Goal: Obtain resource: Download file/media

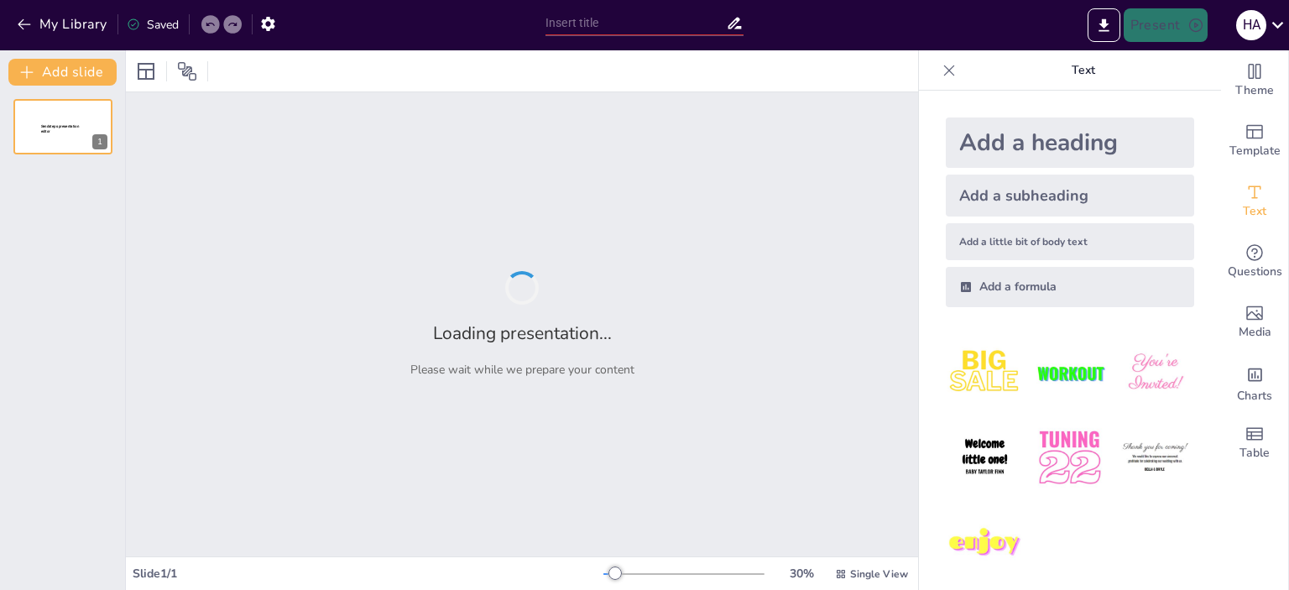
type input "Hilly Road Safety Acquisition"
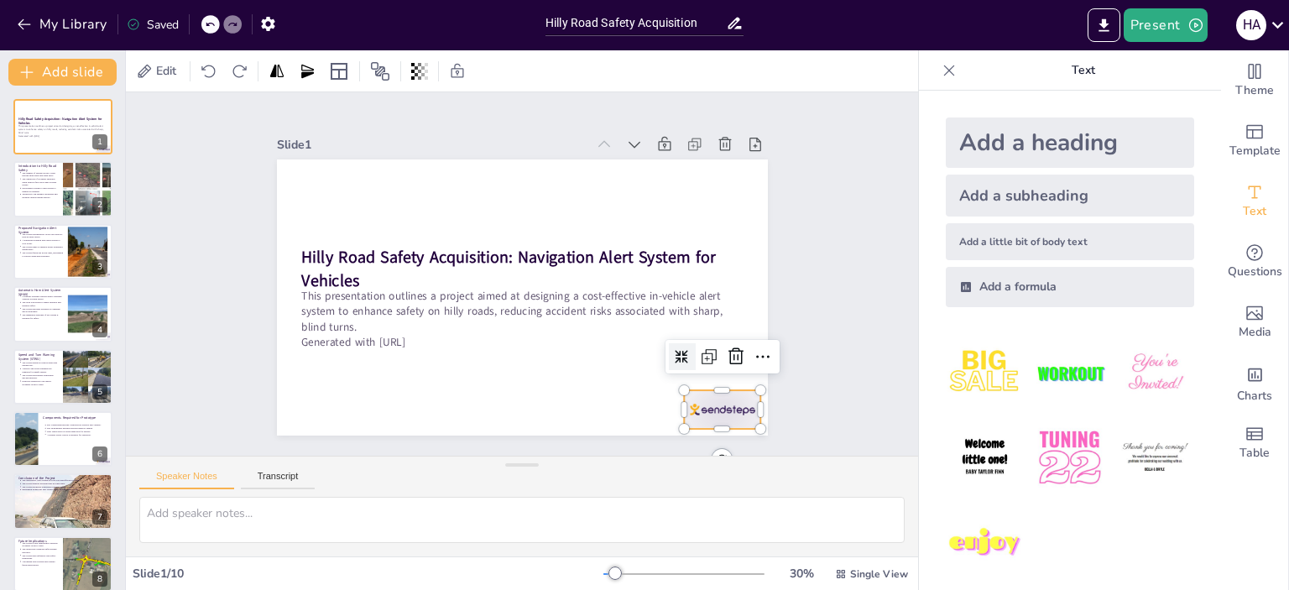
click at [699, 421] on div at bounding box center [689, 448] width 83 height 54
click at [725, 388] on icon at bounding box center [712, 399] width 23 height 23
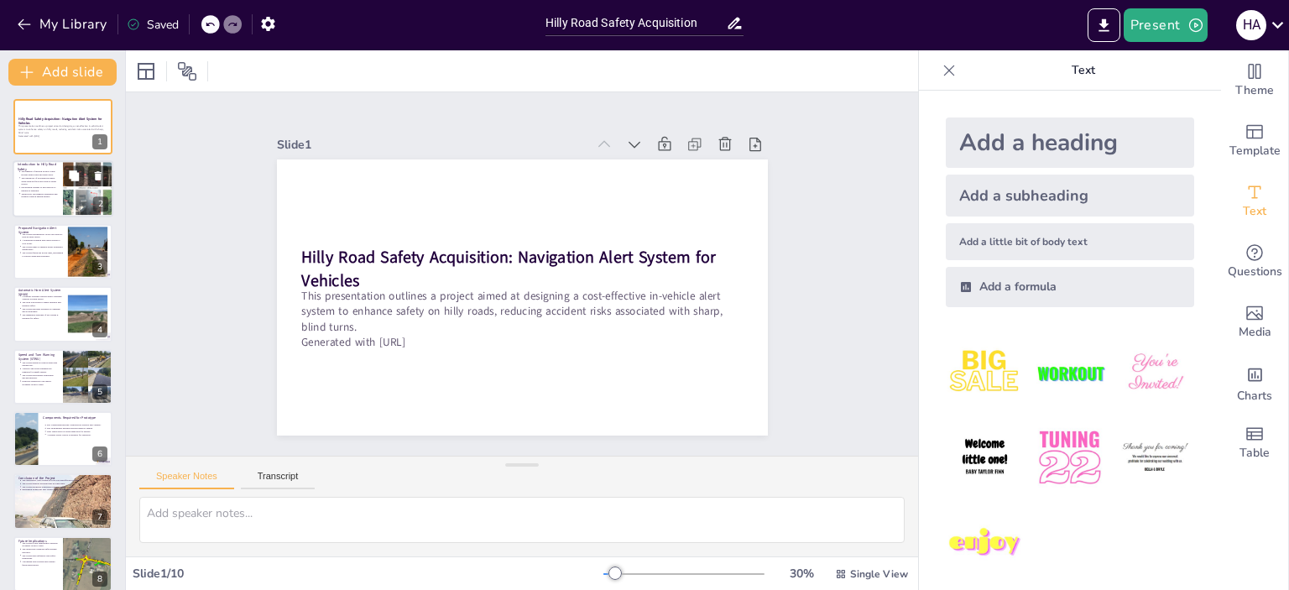
click at [47, 168] on p "Introduction to Hilly Road Safety" at bounding box center [38, 167] width 40 height 9
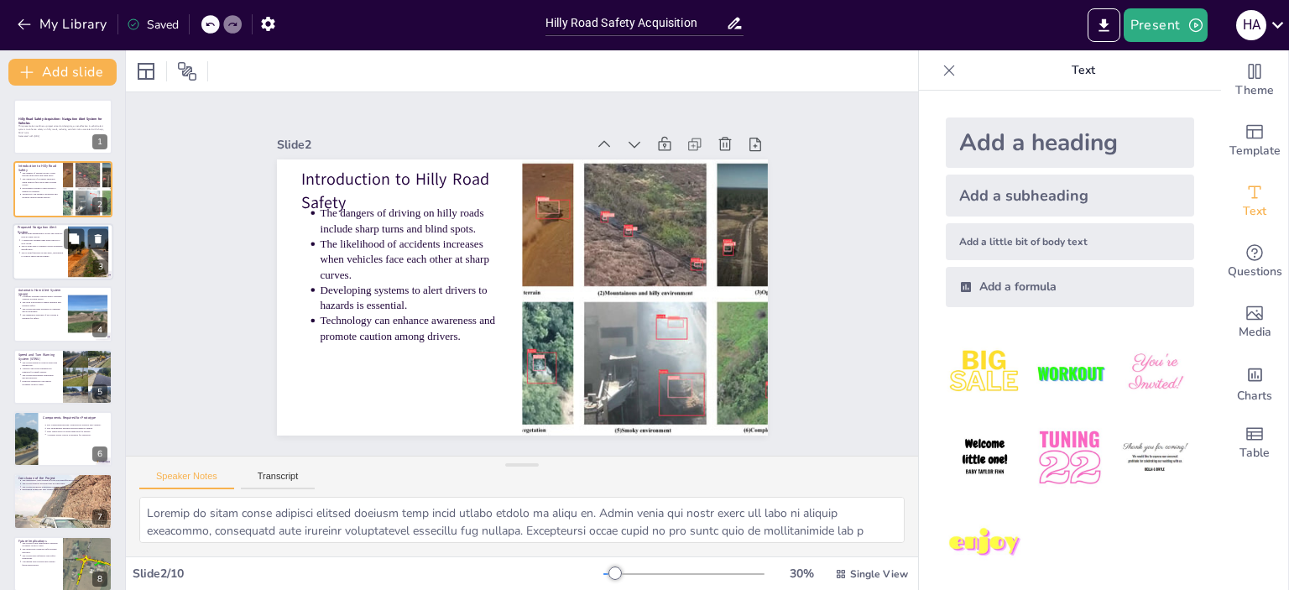
click at [73, 262] on div at bounding box center [88, 251] width 76 height 51
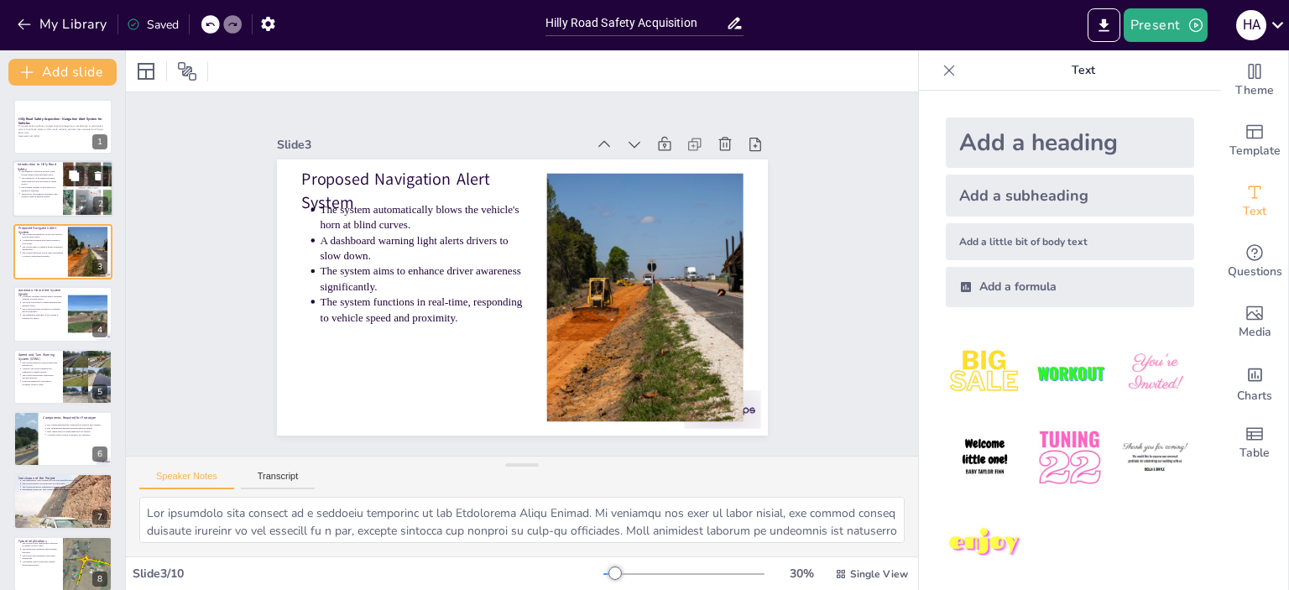
click at [48, 167] on p "Introduction to Hilly Road Safety" at bounding box center [38, 167] width 40 height 9
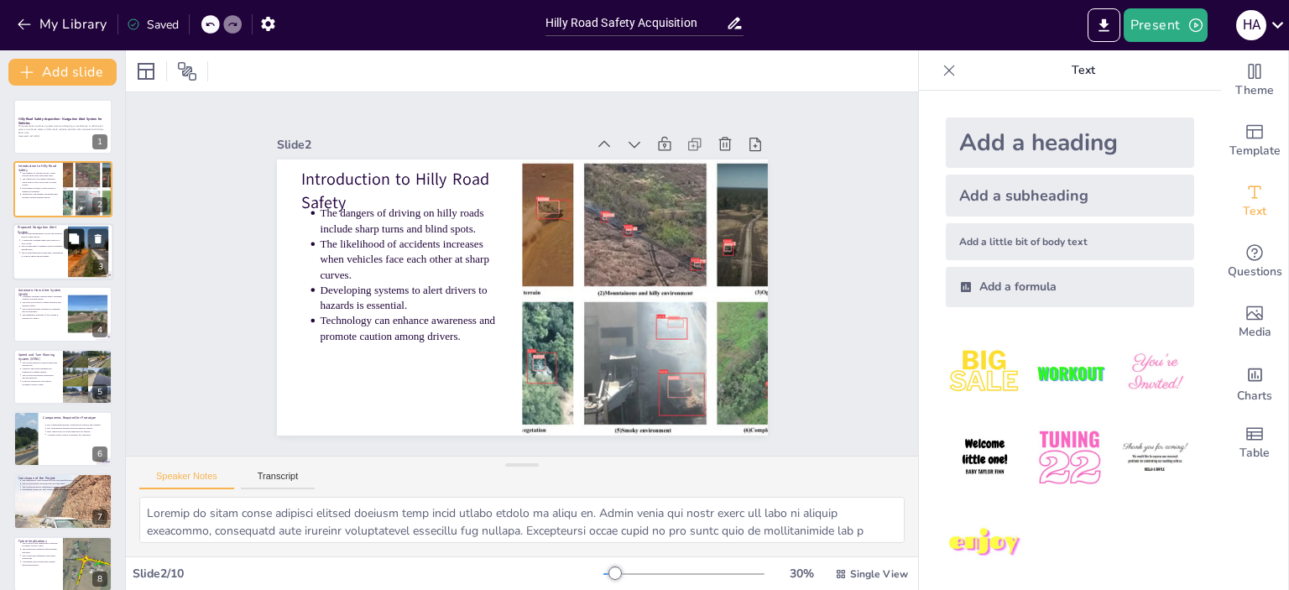
click at [65, 247] on button at bounding box center [74, 238] width 20 height 20
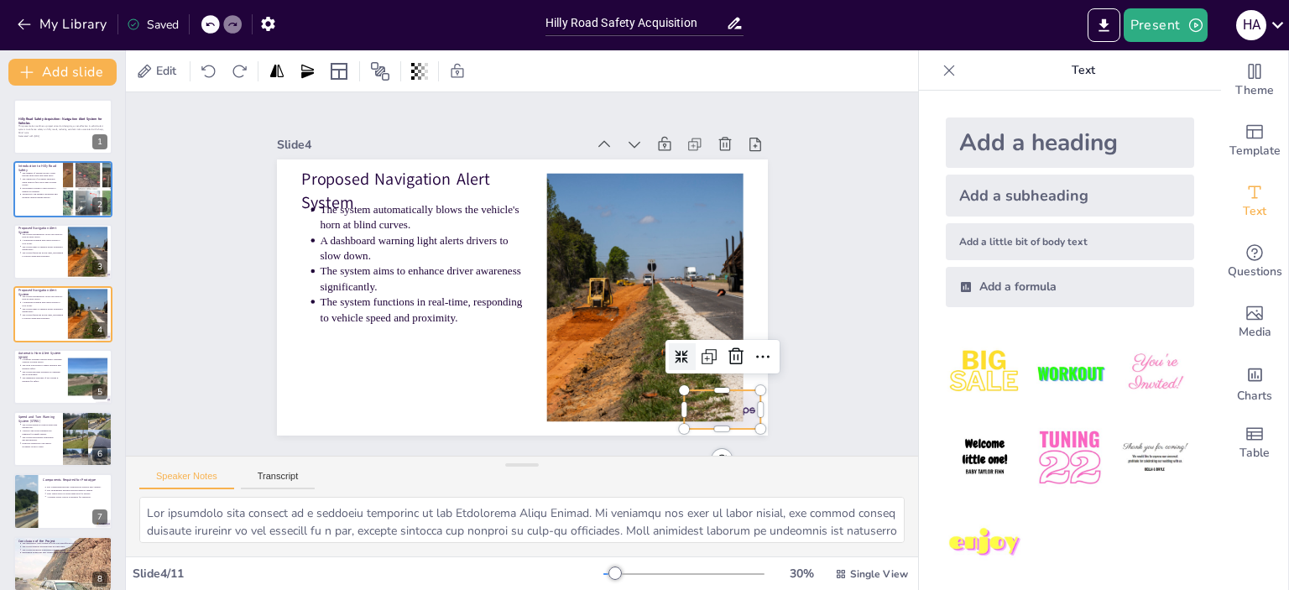
click at [692, 446] on div at bounding box center [650, 479] width 86 height 66
click at [709, 408] on icon at bounding box center [699, 418] width 19 height 20
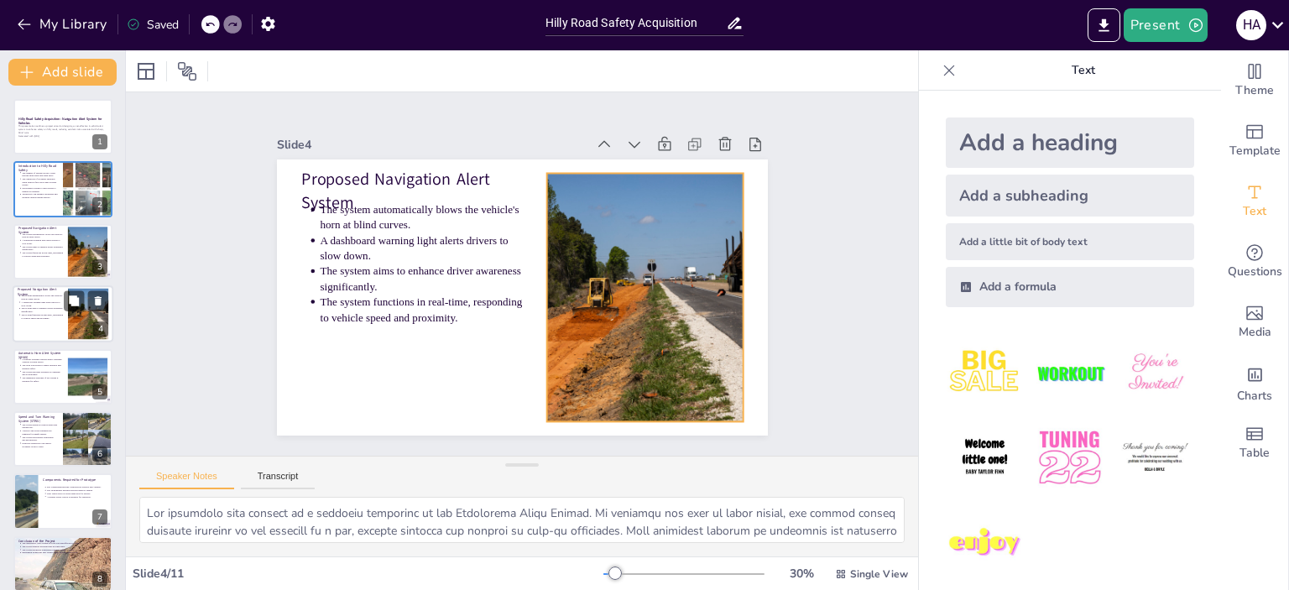
click at [80, 311] on div at bounding box center [88, 314] width 76 height 51
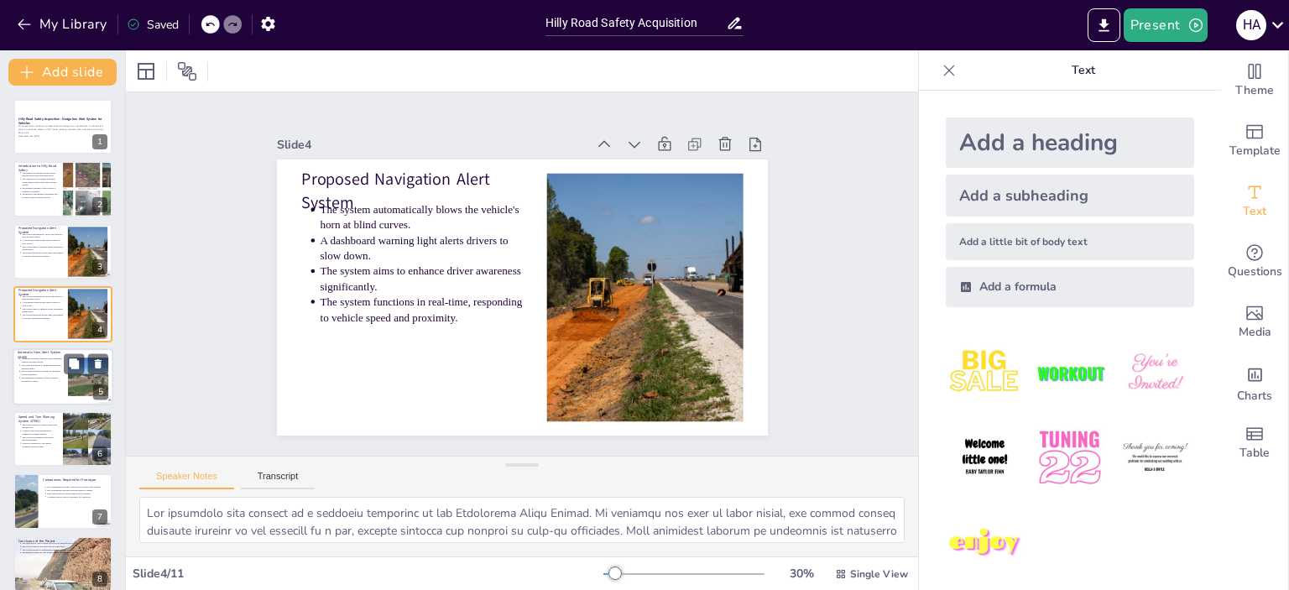
click at [49, 378] on p "The immediate response of the system is essential for safety." at bounding box center [42, 379] width 42 height 7
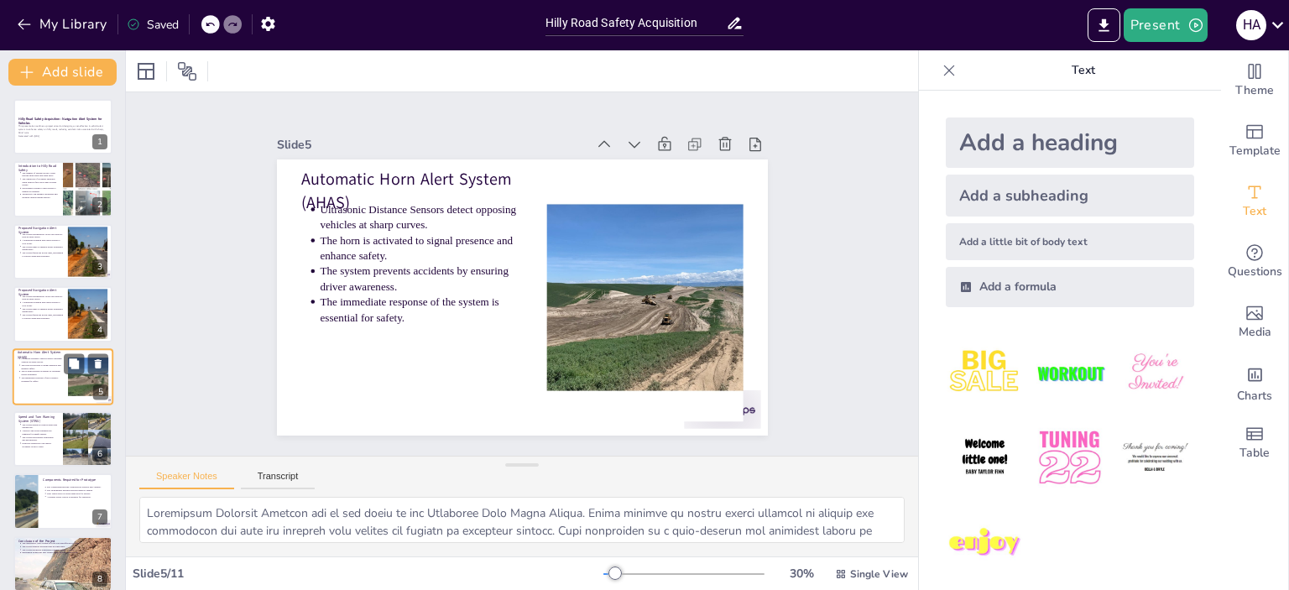
scroll to position [39, 0]
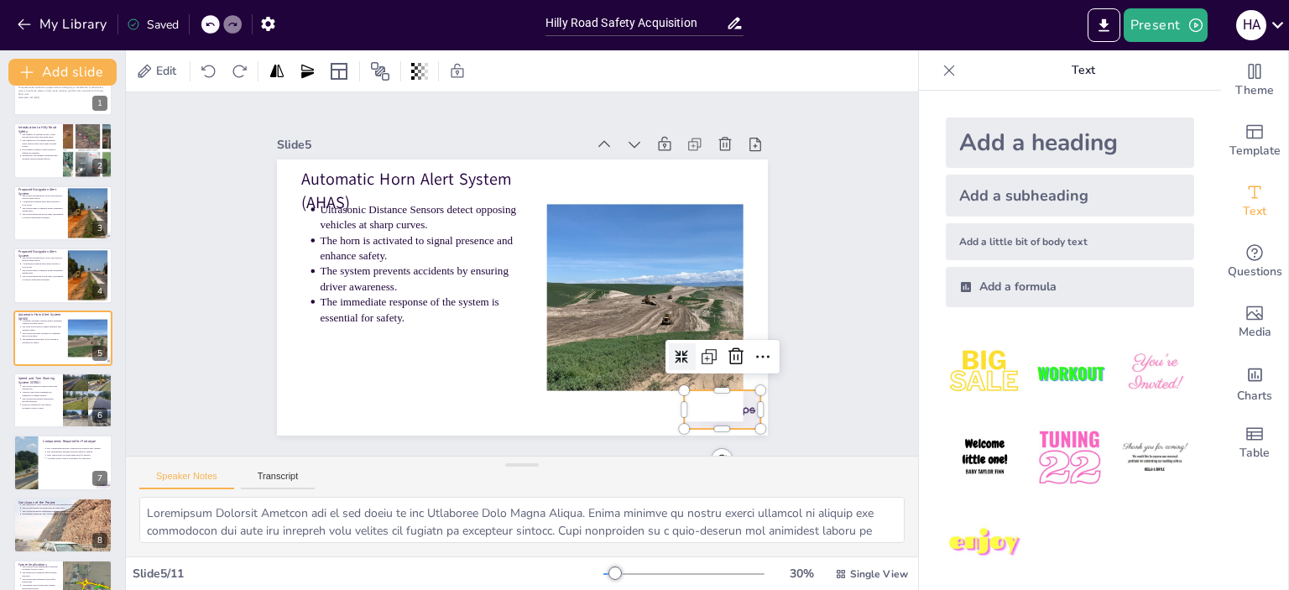
click at [621, 469] on div at bounding box center [580, 509] width 82 height 80
click at [722, 367] on icon at bounding box center [726, 378] width 22 height 22
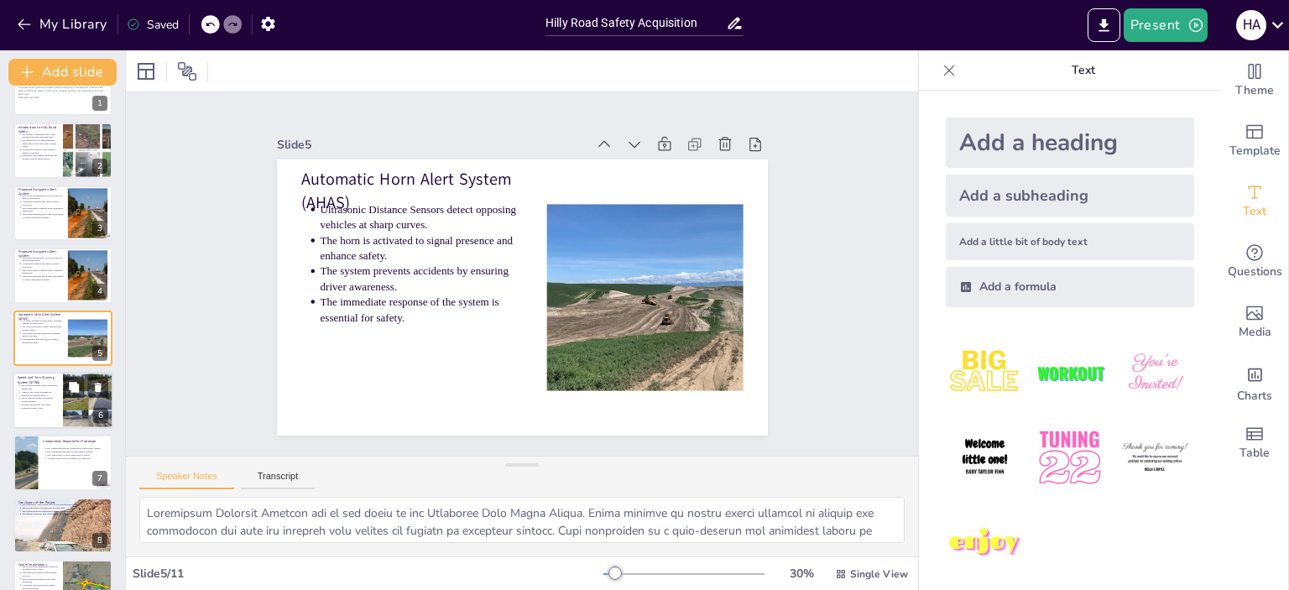
click at [37, 409] on div at bounding box center [63, 400] width 101 height 57
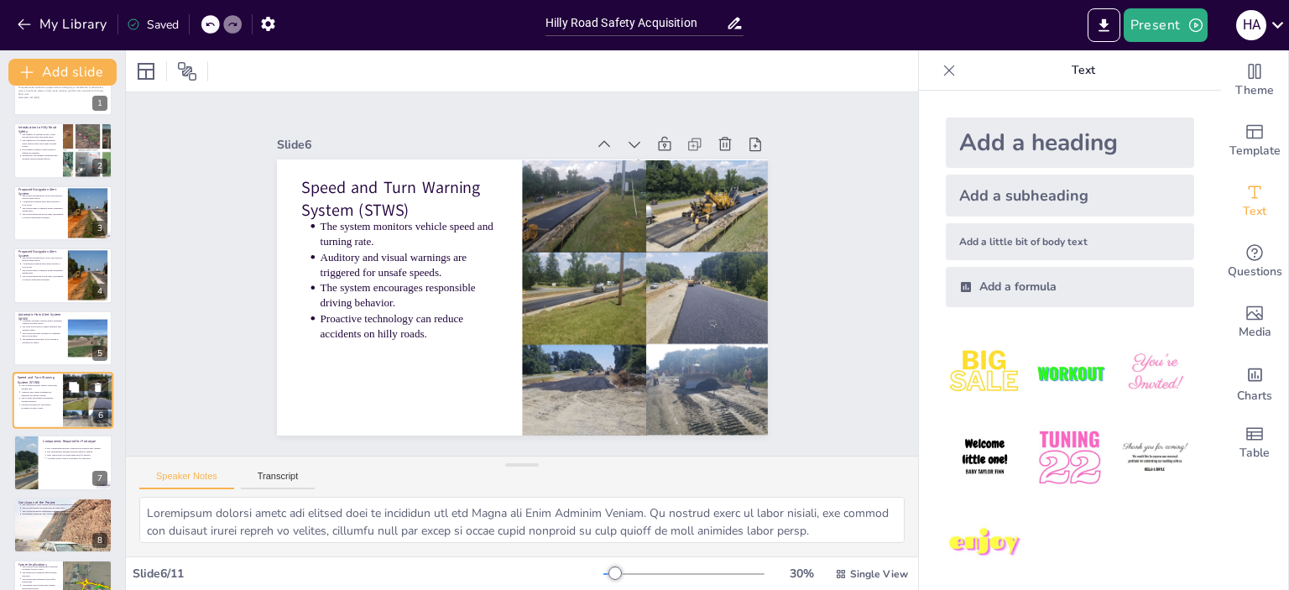
scroll to position [101, 0]
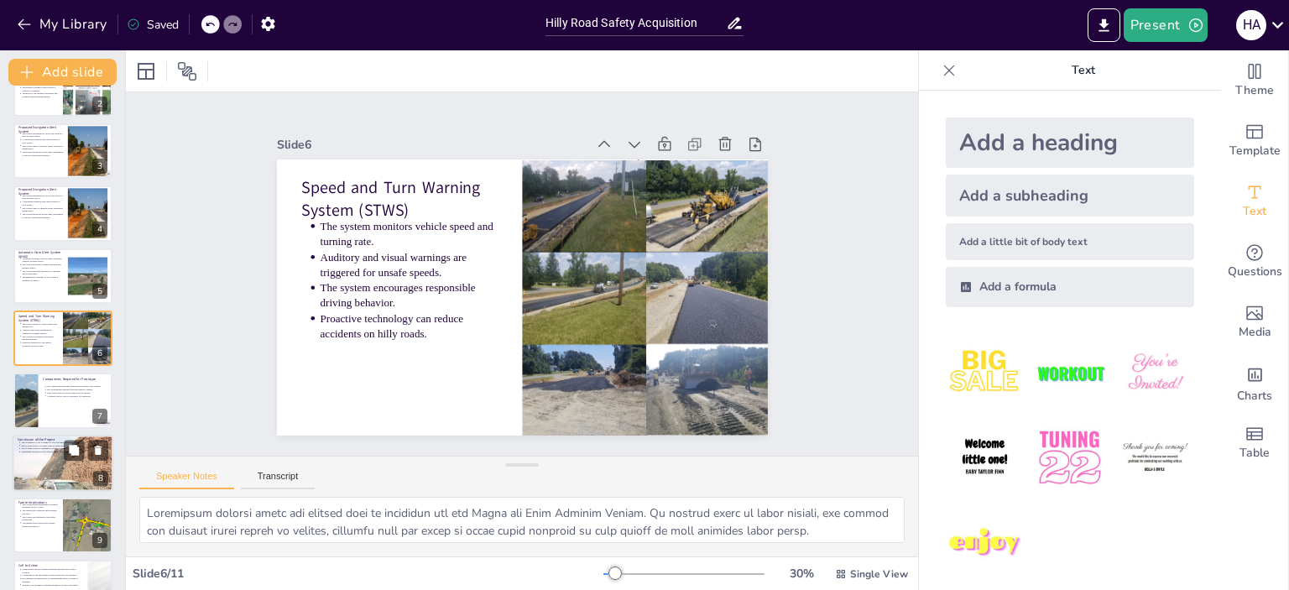
click at [52, 451] on p "Integrating technology into vehicle safety systems is important." at bounding box center [64, 451] width 87 height 3
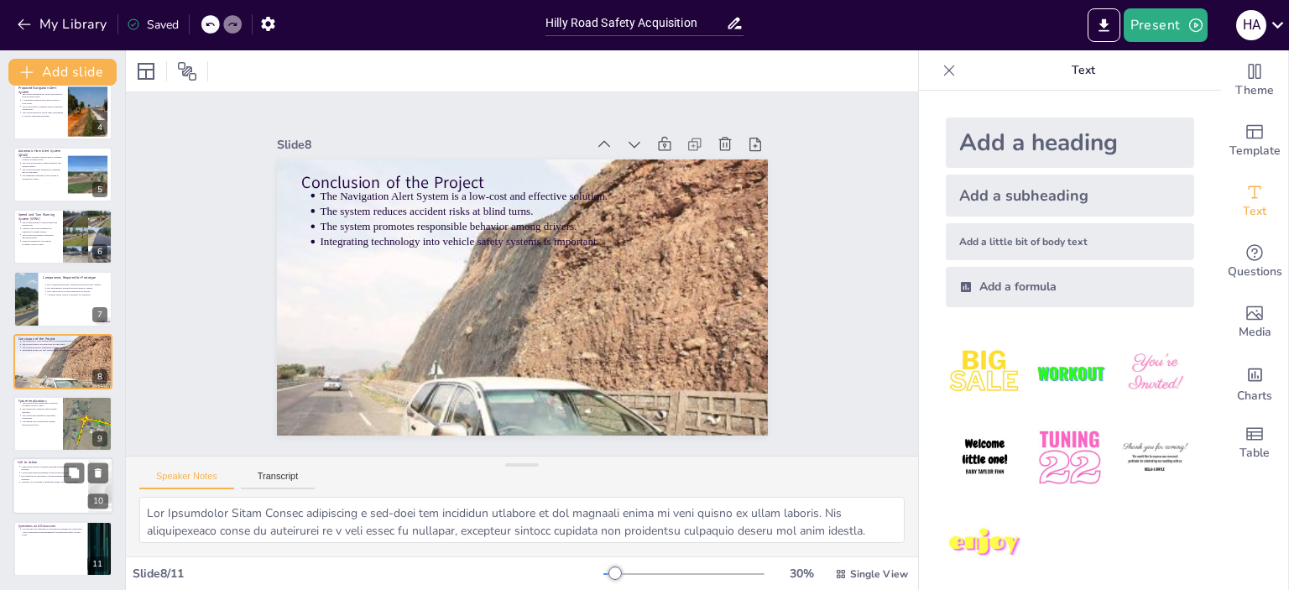
click at [41, 486] on div at bounding box center [63, 486] width 101 height 57
type textarea "Engaging stakeholders in the automotive and transportation sectors is crucial f…"
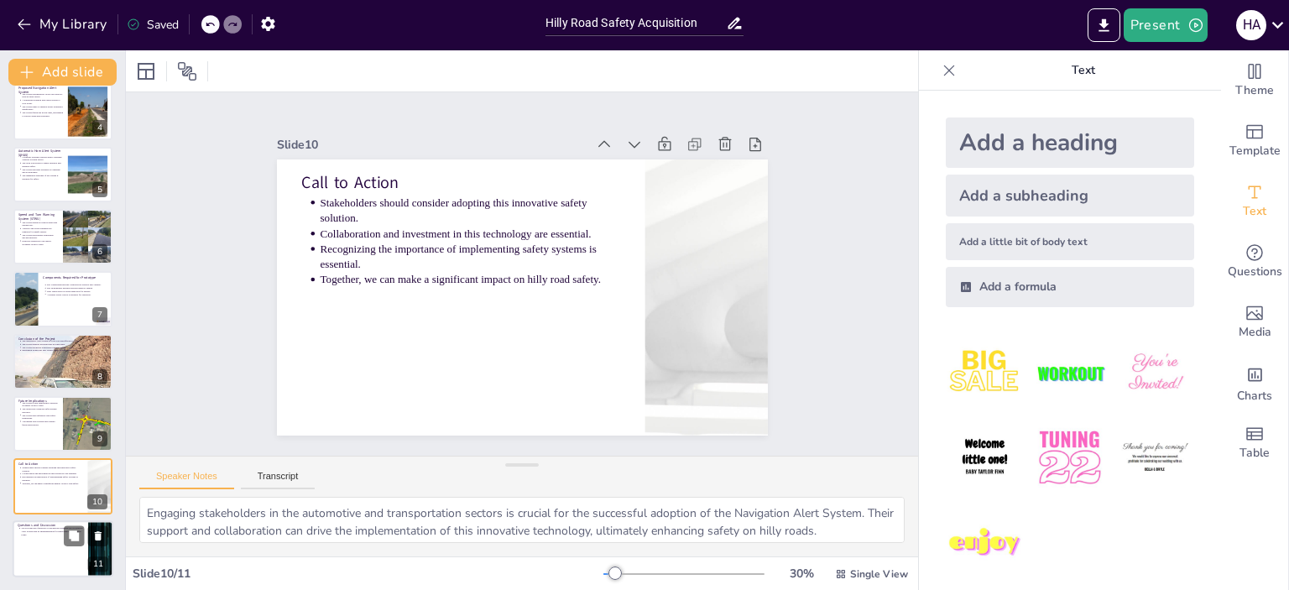
click at [48, 548] on div at bounding box center [63, 548] width 101 height 57
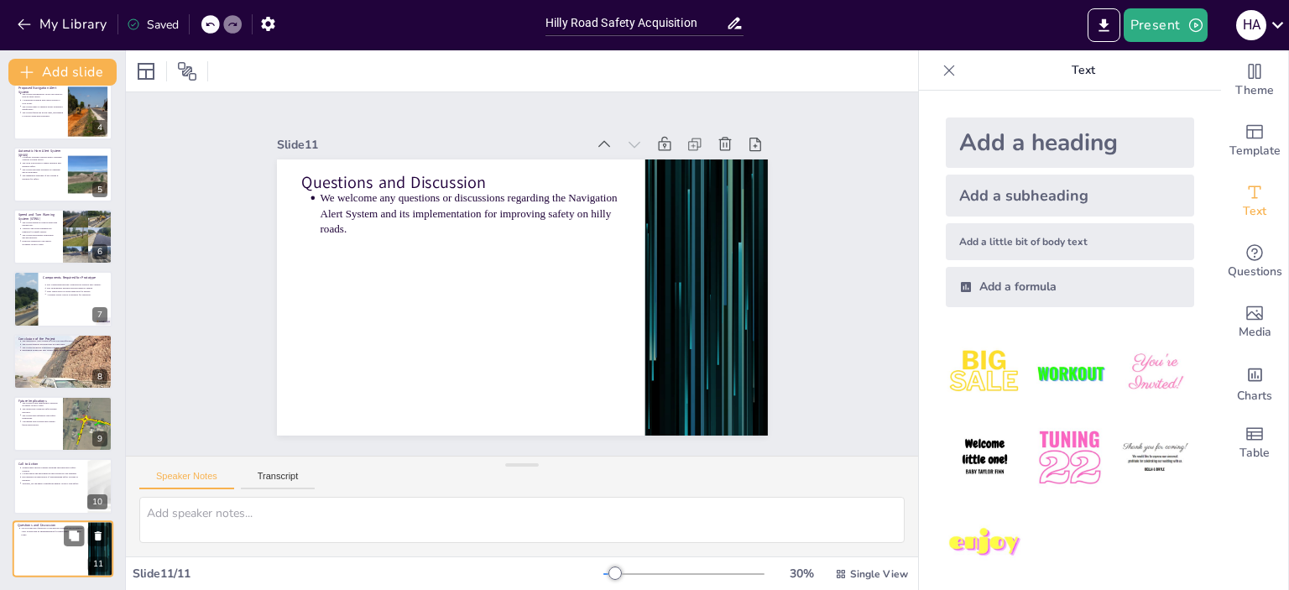
scroll to position [201, 0]
click at [39, 489] on div at bounding box center [63, 487] width 101 height 57
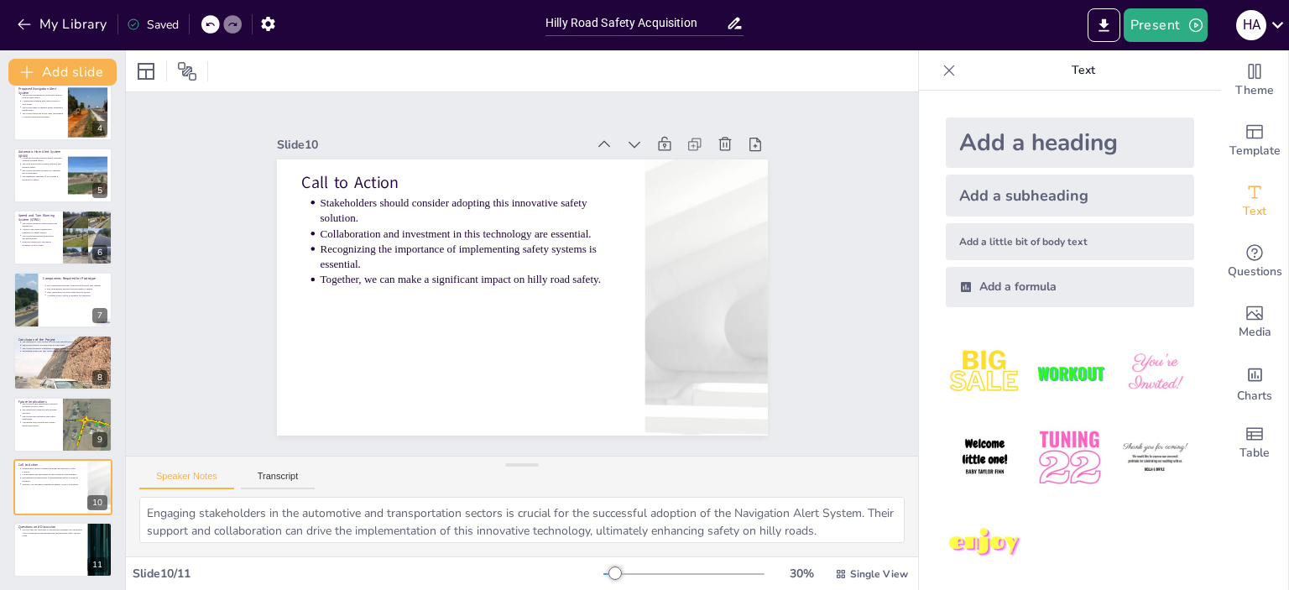
scroll to position [189, 0]
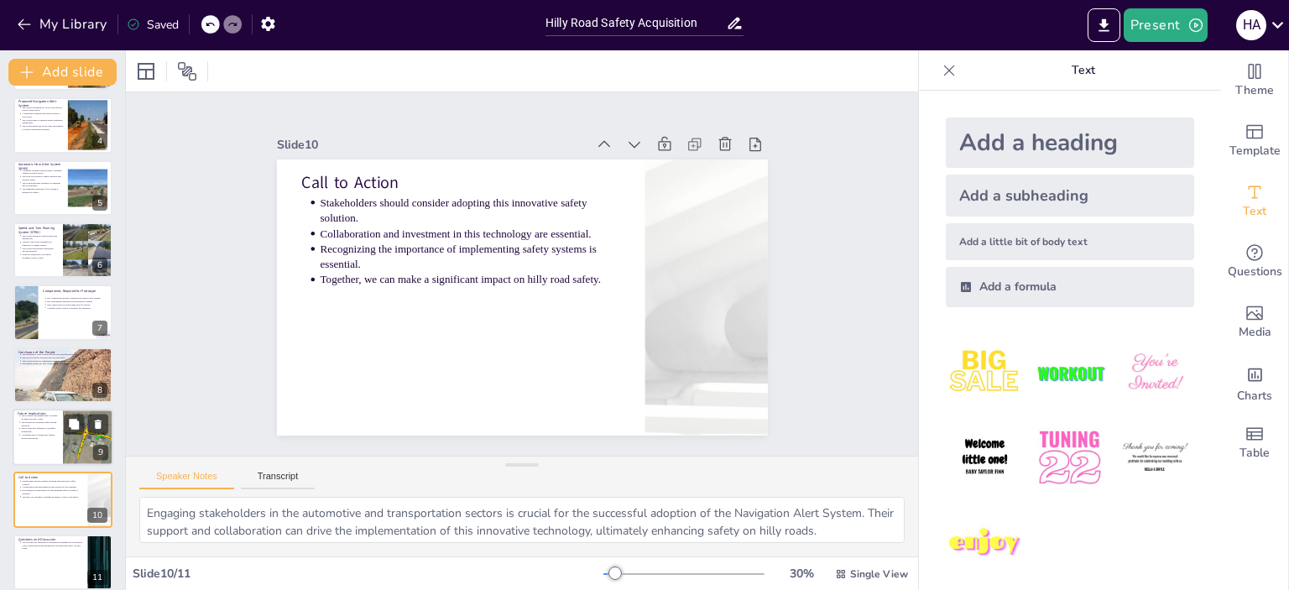
click at [70, 435] on div at bounding box center [88, 437] width 84 height 57
type textarea "The potential for the Navigation Alert System to significantly decrease acciden…"
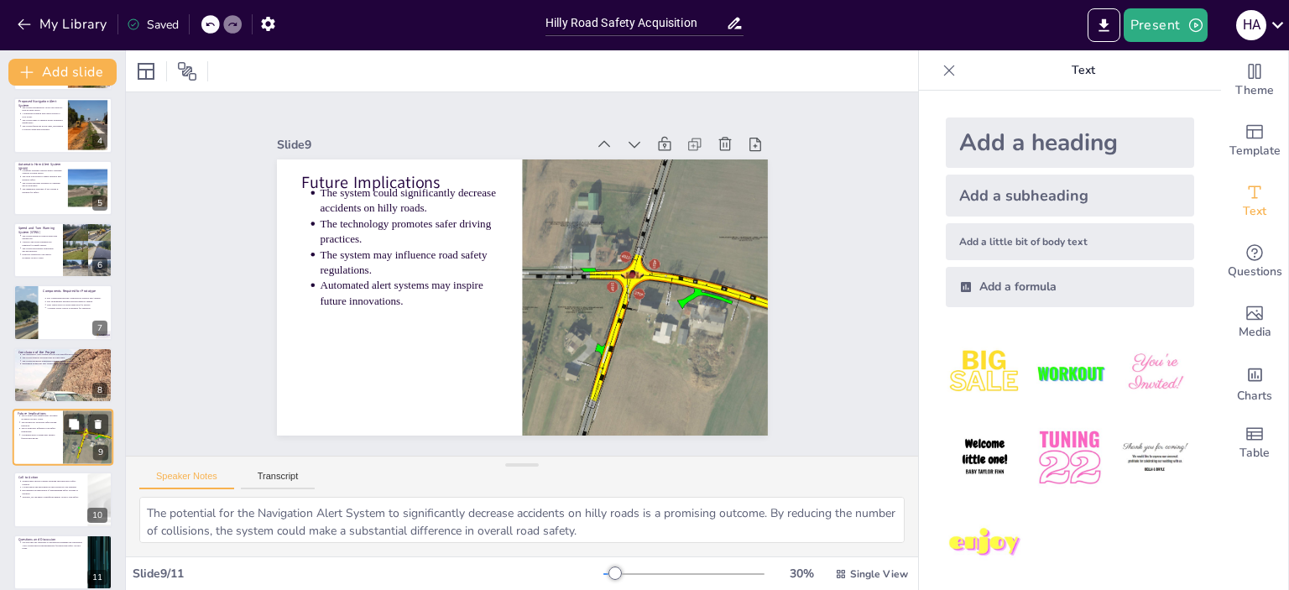
scroll to position [202, 0]
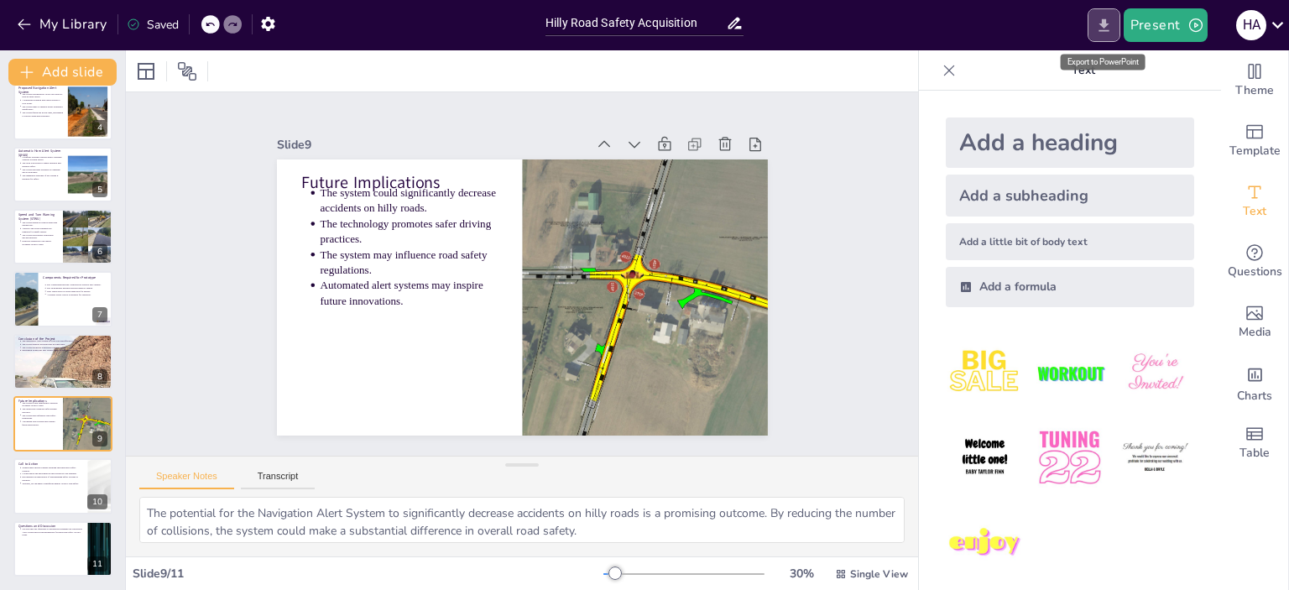
click at [1105, 24] on icon "Export to PowerPoint" at bounding box center [1103, 24] width 10 height 13
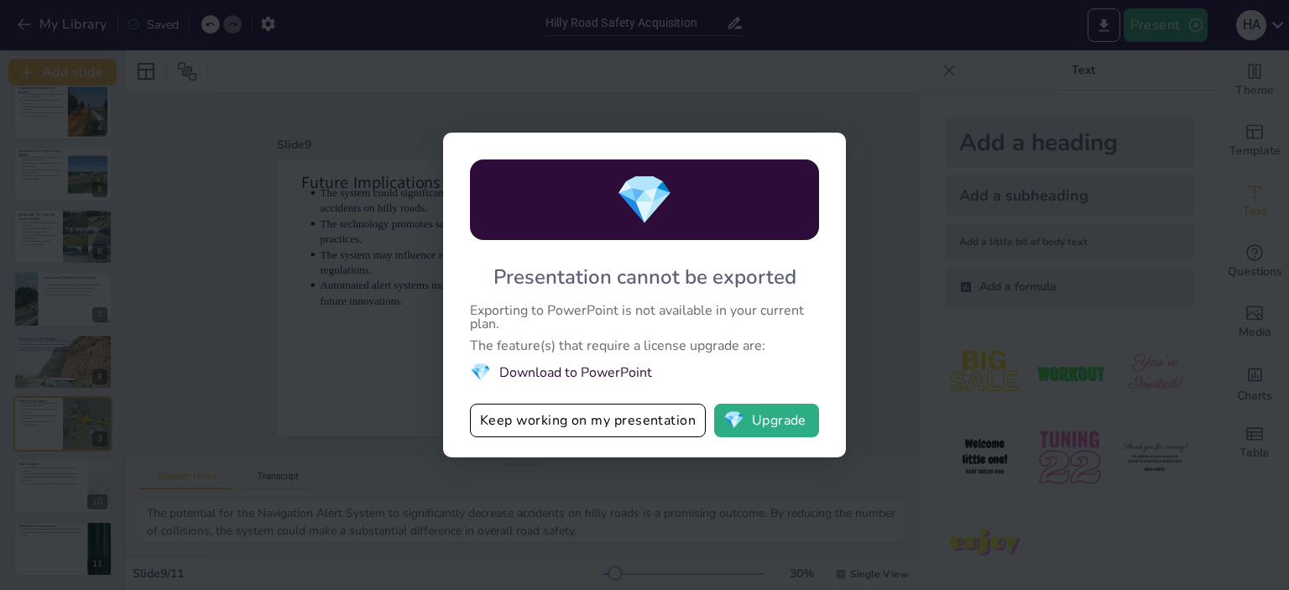
click at [591, 375] on li "💎 Download to PowerPoint" at bounding box center [644, 372] width 349 height 23
click at [565, 428] on button "Keep working on my presentation" at bounding box center [588, 421] width 236 height 34
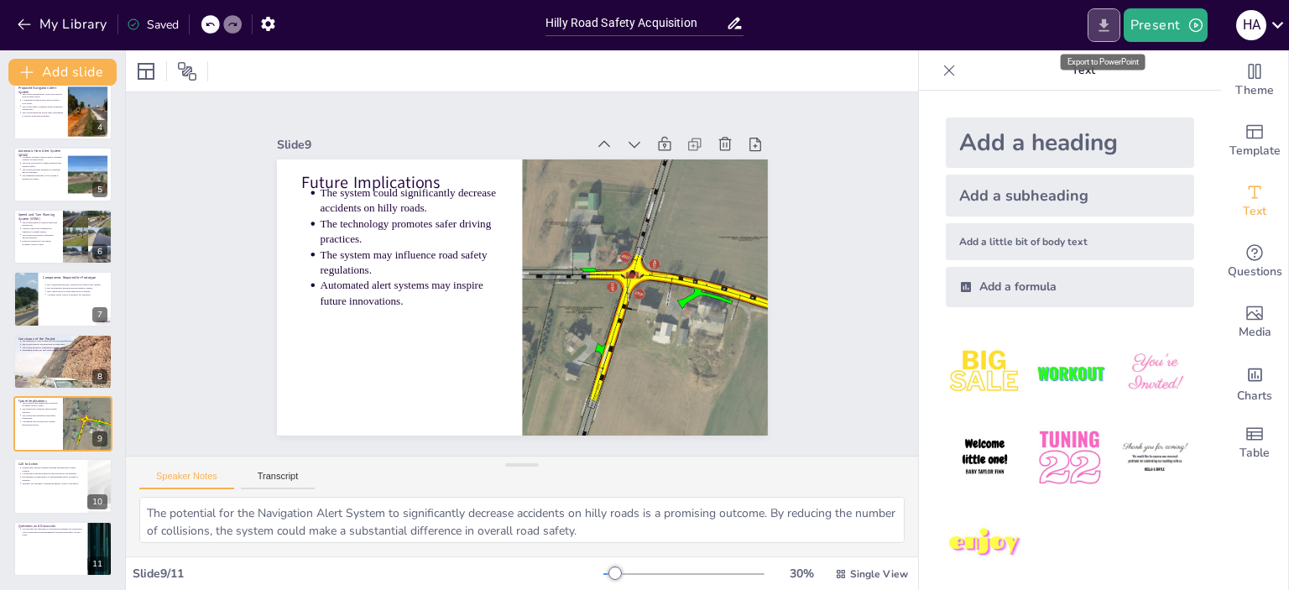
click at [1103, 29] on icon "Export to PowerPoint" at bounding box center [1103, 24] width 10 height 13
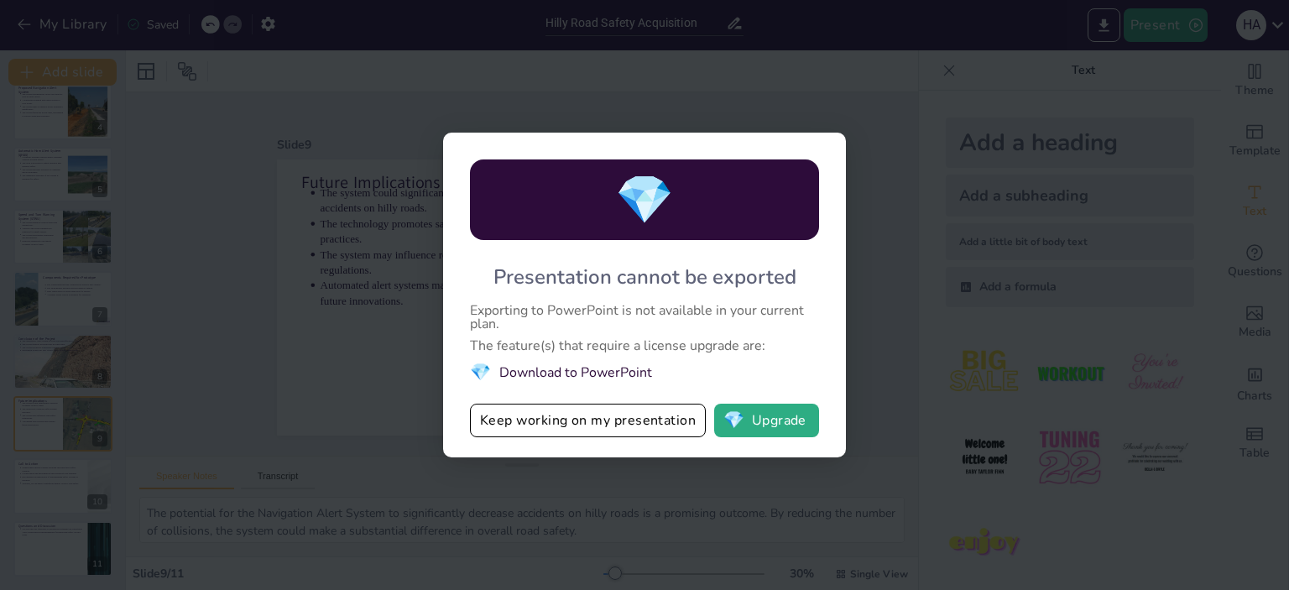
click at [611, 376] on li "💎 Download to PowerPoint" at bounding box center [644, 372] width 349 height 23
click at [1124, 370] on div "💎 Presentation cannot be exported Exporting to PowerPoint is not available in y…" at bounding box center [644, 295] width 1289 height 590
